Goal: Find specific page/section: Find specific page/section

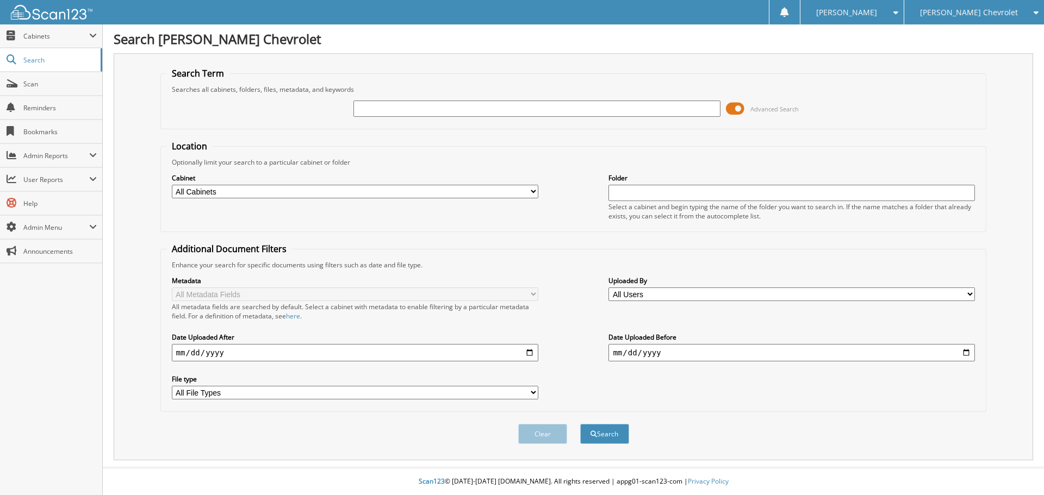
click at [390, 104] on input "text" at bounding box center [536, 109] width 366 height 16
type input "T160698"
click at [580, 424] on button "Search" at bounding box center [604, 434] width 49 height 20
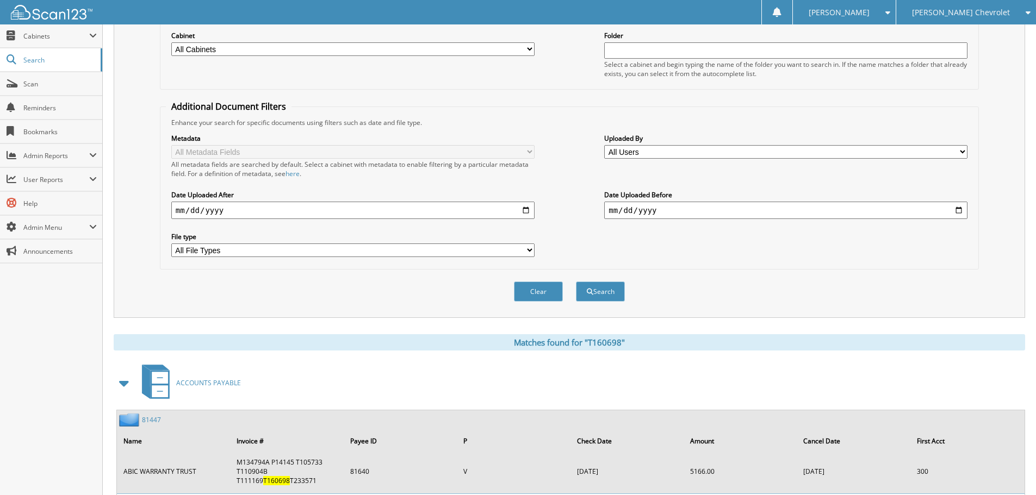
scroll to position [440, 0]
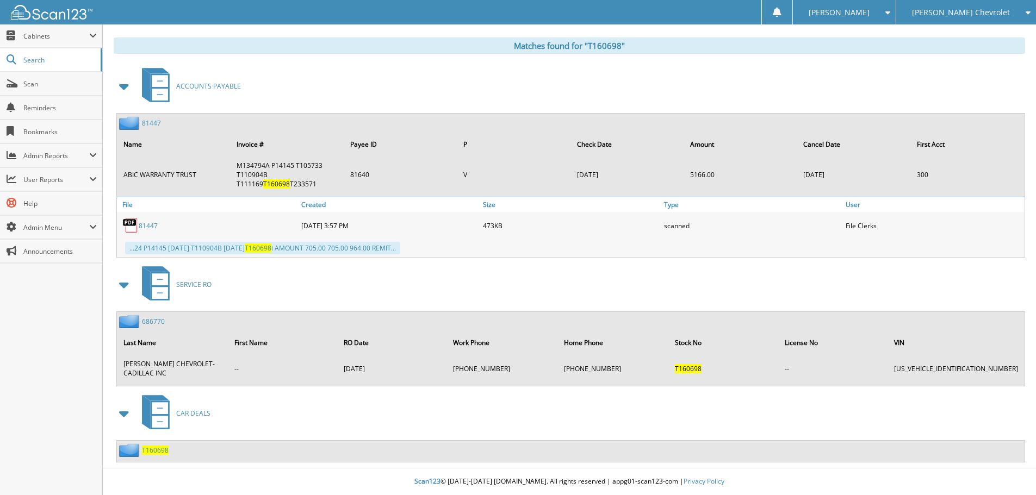
click at [148, 449] on span "T160698" at bounding box center [155, 450] width 27 height 9
